Goal: Contribute content: Add original content to the website for others to see

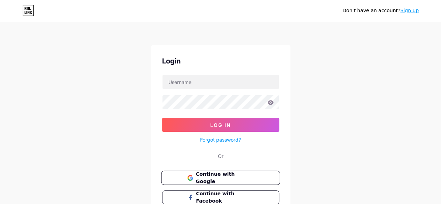
click at [201, 181] on button "Continue with Google" at bounding box center [220, 178] width 119 height 14
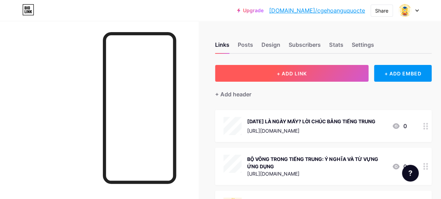
click at [289, 75] on span "+ ADD LINK" at bounding box center [292, 73] width 30 height 6
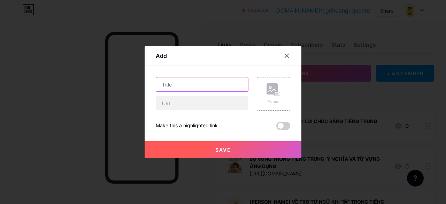
click at [202, 88] on input "text" at bounding box center [202, 84] width 92 height 14
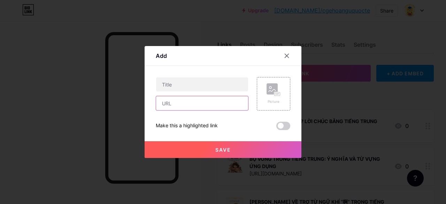
click at [190, 105] on input "text" at bounding box center [202, 103] width 92 height 14
paste input "[URL][DOMAIN_NAME]"
type input "[URL][DOMAIN_NAME]"
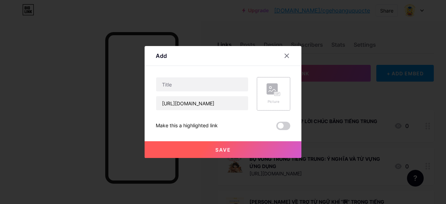
click at [265, 92] on div "Picture" at bounding box center [273, 93] width 33 height 33
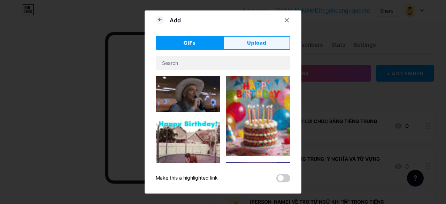
click at [246, 48] on button "Upload" at bounding box center [256, 43] width 67 height 14
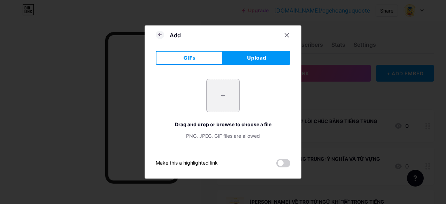
click at [215, 96] on input "file" at bounding box center [223, 95] width 33 height 33
type input "C:\fakepath\tu-vung-tieng-trung-ve-tinh-cach-1 (1).jpg"
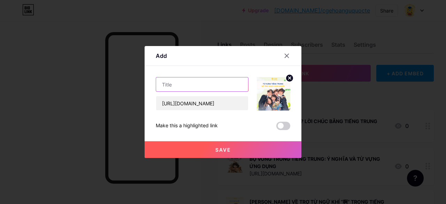
click at [188, 90] on input "text" at bounding box center [202, 84] width 92 height 14
click at [220, 89] on input "text" at bounding box center [202, 84] width 92 height 14
paste input "TỪ VỰNG TIẾNG TRUNG VỀ TÍNH CÁCH CON NGƯỜI"
type input "TỪ VỰNG TIẾNG TRUNG VỀ TÍNH CÁCH CON NGƯỜI"
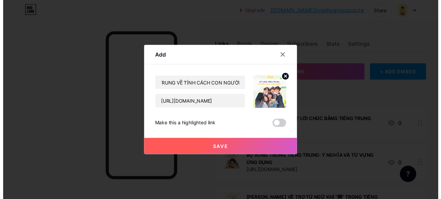
scroll to position [0, 0]
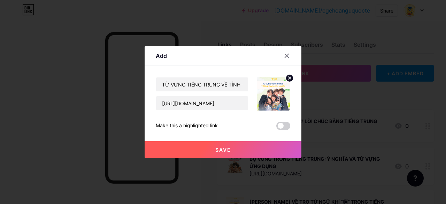
click at [197, 147] on button "Save" at bounding box center [223, 149] width 157 height 17
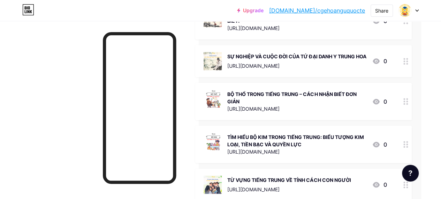
scroll to position [284, 22]
